Goal: Feedback & Contribution: Contribute content

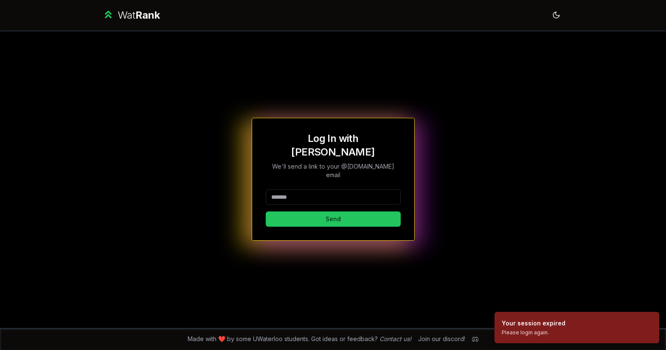
click at [351, 190] on input at bounding box center [333, 197] width 135 height 15
click at [298, 214] on button "Send" at bounding box center [333, 219] width 135 height 15
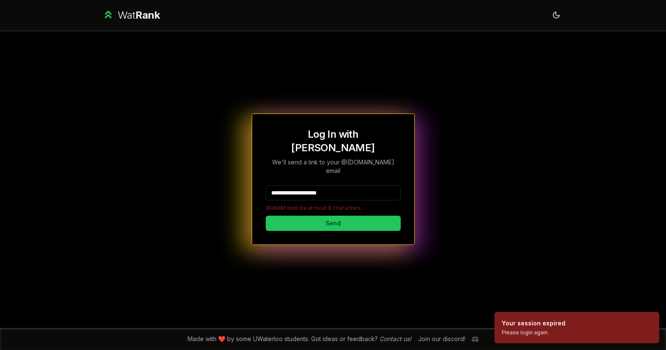
drag, startPoint x: 355, startPoint y: 185, endPoint x: 297, endPoint y: 184, distance: 57.7
click at [297, 185] on input "**********" at bounding box center [333, 192] width 135 height 15
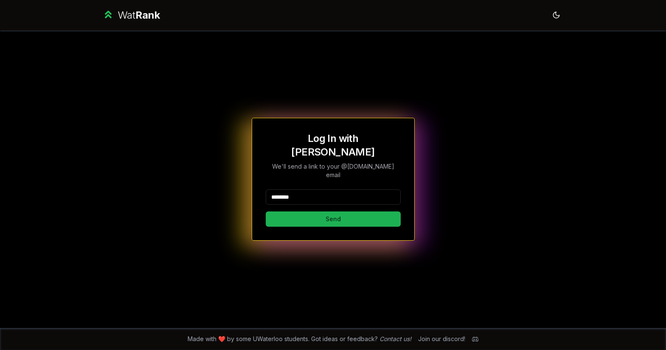
type input "********"
click at [288, 212] on button "Send" at bounding box center [333, 219] width 135 height 15
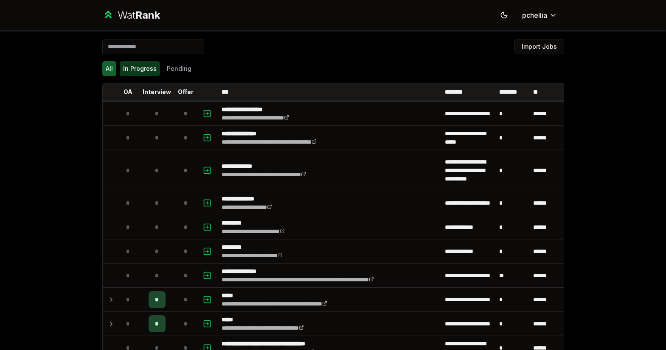
click at [120, 67] on button "In Progress" at bounding box center [140, 68] width 40 height 15
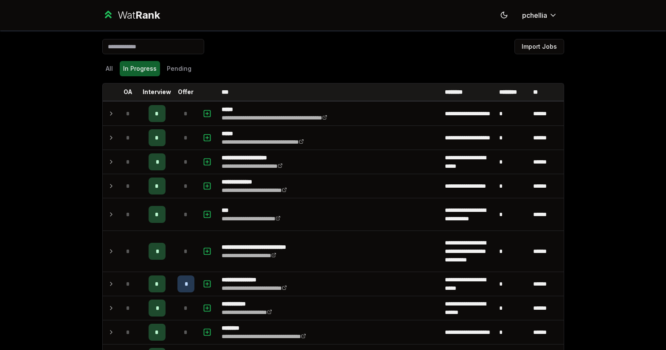
click at [195, 64] on div "All In Progress Pending" at bounding box center [333, 68] width 462 height 15
click at [170, 70] on button "Pending" at bounding box center [178, 68] width 31 height 15
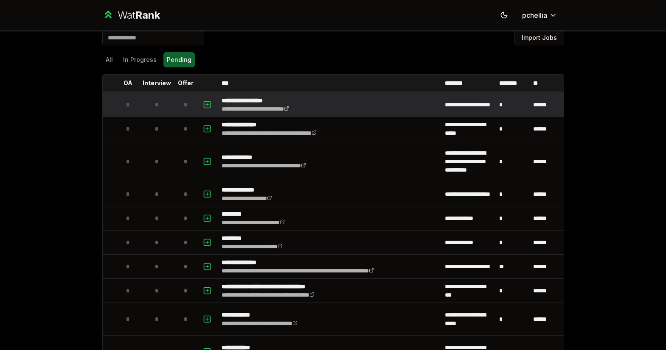
scroll to position [9, 0]
click at [210, 102] on td at bounding box center [208, 104] width 20 height 24
click at [203, 104] on icon "button" at bounding box center [207, 104] width 8 height 10
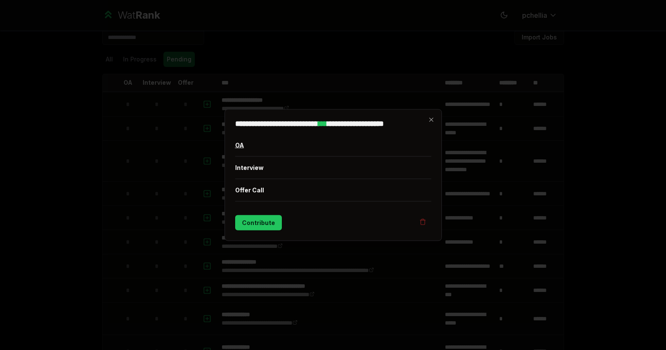
click at [246, 144] on button "OA" at bounding box center [333, 145] width 196 height 22
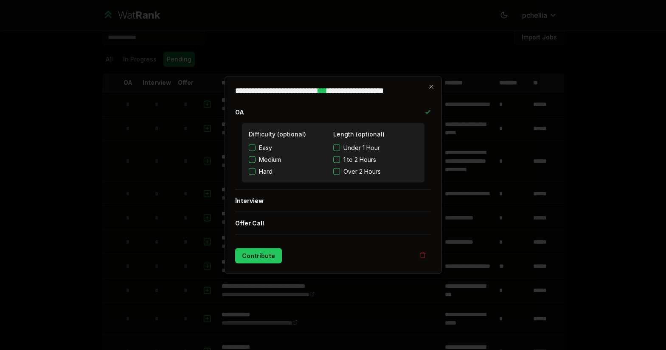
click at [377, 173] on span "Over 2 Hours" at bounding box center [361, 172] width 37 height 8
click at [340, 173] on button "Over 2 Hours" at bounding box center [336, 171] width 7 height 7
click at [260, 255] on button "Contribute" at bounding box center [258, 256] width 47 height 15
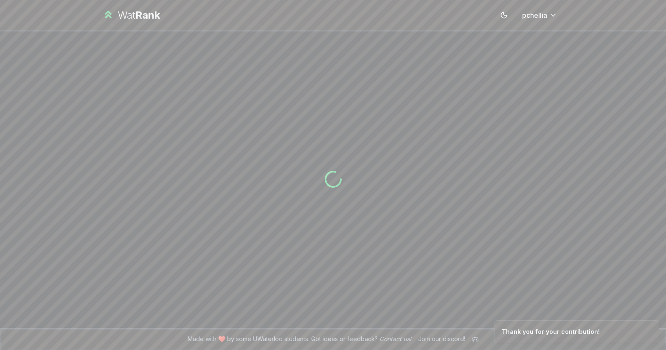
scroll to position [0, 0]
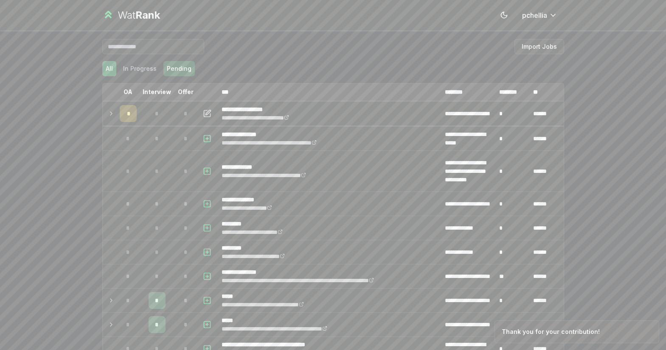
click at [172, 71] on button "Pending" at bounding box center [178, 68] width 31 height 15
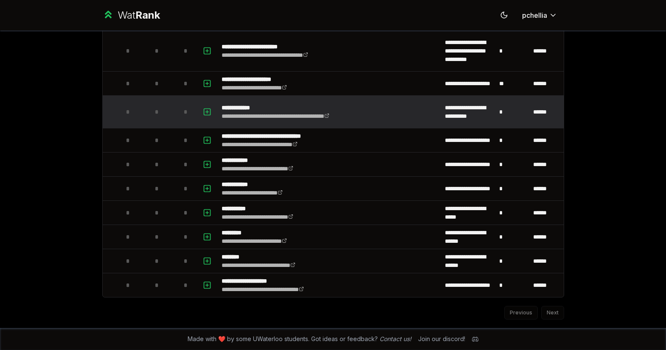
scroll to position [588, 0]
